Goal: Find specific page/section: Find specific page/section

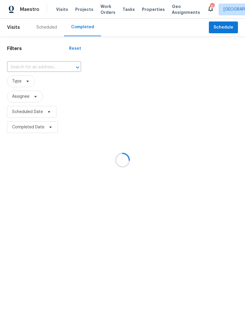
click at [43, 66] on div at bounding box center [122, 160] width 245 height 320
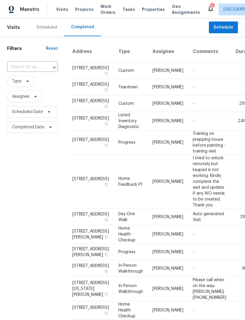
click at [26, 70] on input "text" at bounding box center [24, 67] width 34 height 9
type input "6929"
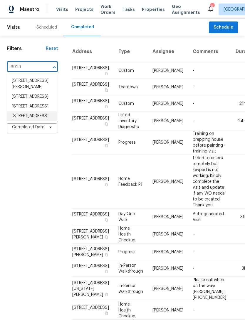
click at [20, 121] on li "[STREET_ADDRESS]" at bounding box center [32, 116] width 50 height 10
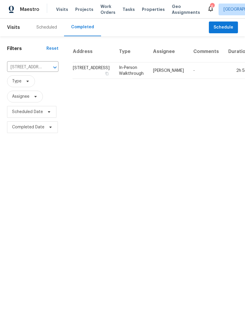
click at [116, 79] on td "In-Person Walkthrough" at bounding box center [131, 70] width 34 height 16
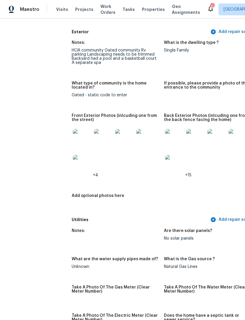
scroll to position [238, 0]
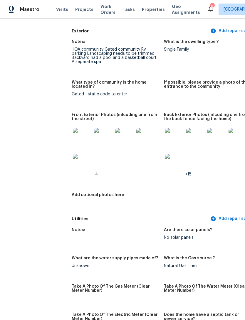
click at [165, 134] on img at bounding box center [174, 137] width 19 height 19
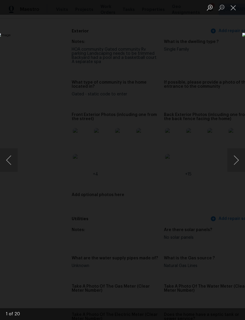
click at [235, 161] on button "Next image" at bounding box center [237, 160] width 18 height 24
click at [232, 163] on button "Next image" at bounding box center [237, 160] width 18 height 24
click at [231, 165] on button "Next image" at bounding box center [237, 160] width 18 height 24
click at [9, 159] on button "Previous image" at bounding box center [9, 160] width 18 height 24
click at [230, 161] on button "Next image" at bounding box center [237, 160] width 18 height 24
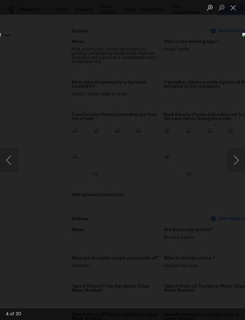
click at [229, 160] on button "Next image" at bounding box center [237, 160] width 18 height 24
click at [228, 161] on button "Next image" at bounding box center [237, 160] width 18 height 24
click at [231, 165] on button "Next image" at bounding box center [237, 160] width 18 height 24
click at [229, 165] on button "Next image" at bounding box center [237, 160] width 18 height 24
click at [235, 161] on button "Next image" at bounding box center [237, 160] width 18 height 24
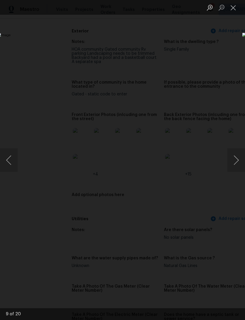
click at [233, 162] on button "Next image" at bounding box center [237, 160] width 18 height 24
click at [231, 163] on button "Next image" at bounding box center [237, 160] width 18 height 24
click at [230, 9] on button "Close lightbox" at bounding box center [234, 7] width 12 height 10
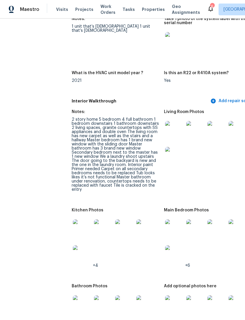
scroll to position [746, 0]
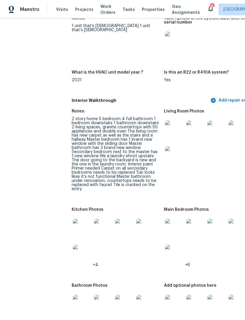
click at [165, 122] on img at bounding box center [174, 129] width 19 height 19
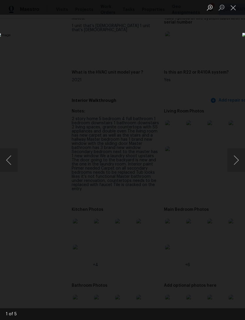
click at [235, 164] on button "Next image" at bounding box center [237, 160] width 18 height 24
click at [238, 161] on button "Next image" at bounding box center [237, 160] width 18 height 24
click at [239, 163] on button "Next image" at bounding box center [237, 160] width 18 height 24
click at [234, 164] on button "Next image" at bounding box center [237, 160] width 18 height 24
click at [232, 165] on button "Next image" at bounding box center [237, 160] width 18 height 24
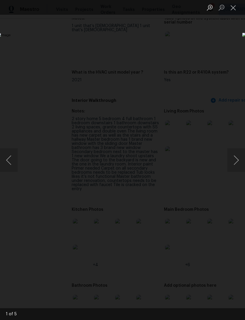
click at [233, 163] on button "Next image" at bounding box center [237, 160] width 18 height 24
click at [233, 10] on button "Close lightbox" at bounding box center [234, 7] width 12 height 10
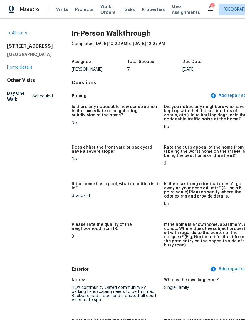
scroll to position [0, 0]
click at [63, 7] on span "Visits" at bounding box center [62, 9] width 12 height 6
